Goal: Entertainment & Leisure: Browse casually

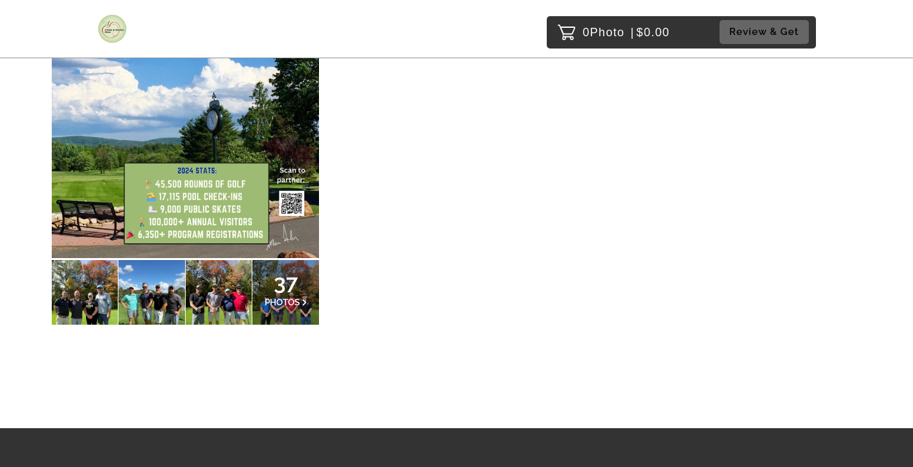
scroll to position [308, 0]
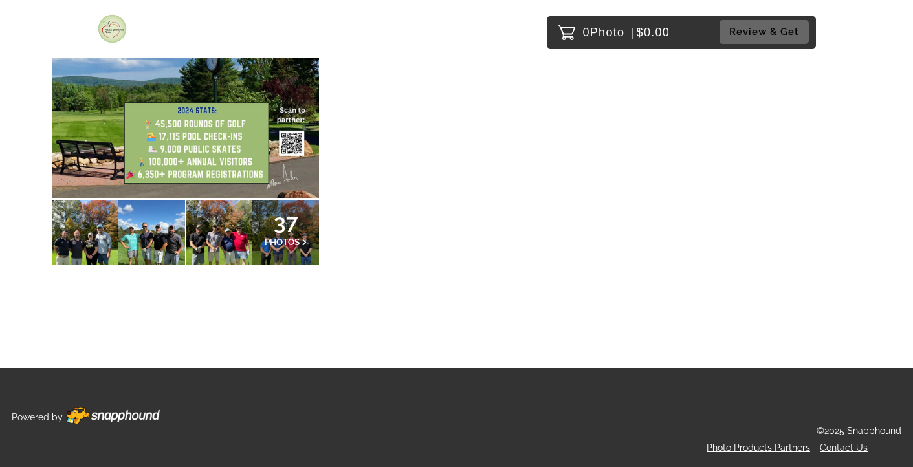
click at [94, 228] on div at bounding box center [85, 232] width 66 height 65
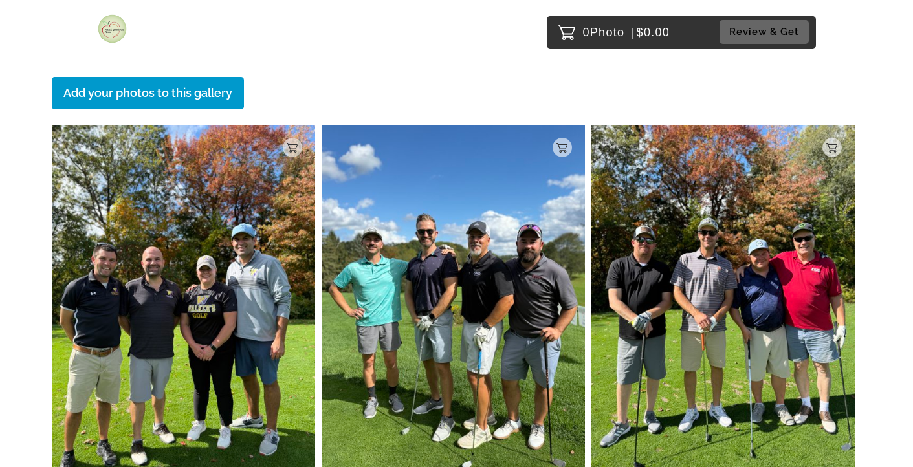
scroll to position [212, 0]
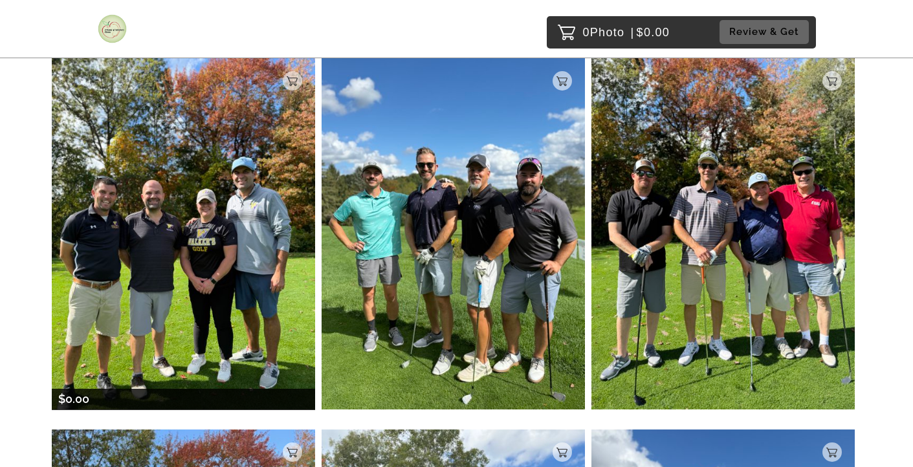
click at [182, 249] on img at bounding box center [183, 233] width 263 height 351
